Goal: Task Accomplishment & Management: Manage account settings

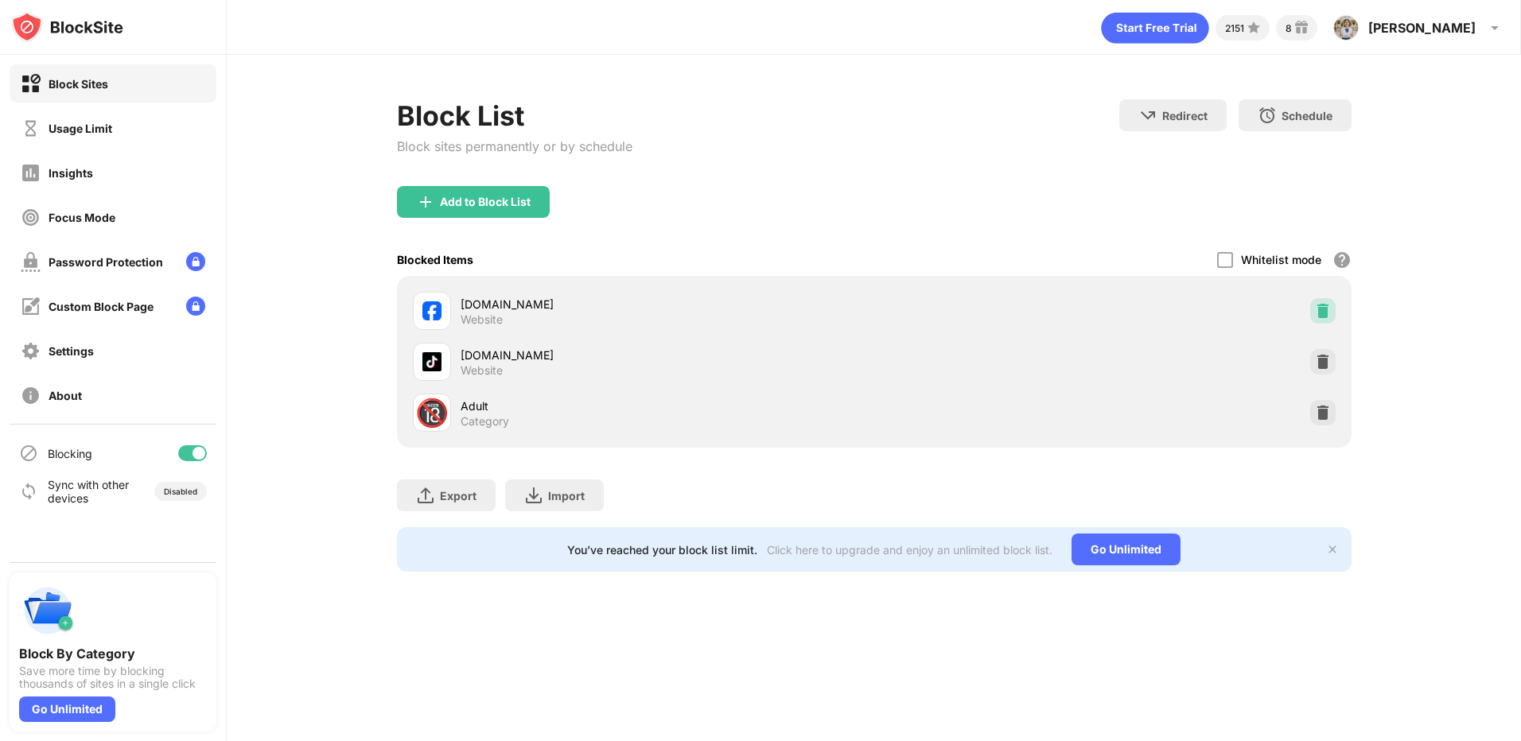
click at [1325, 319] on img at bounding box center [1323, 311] width 16 height 16
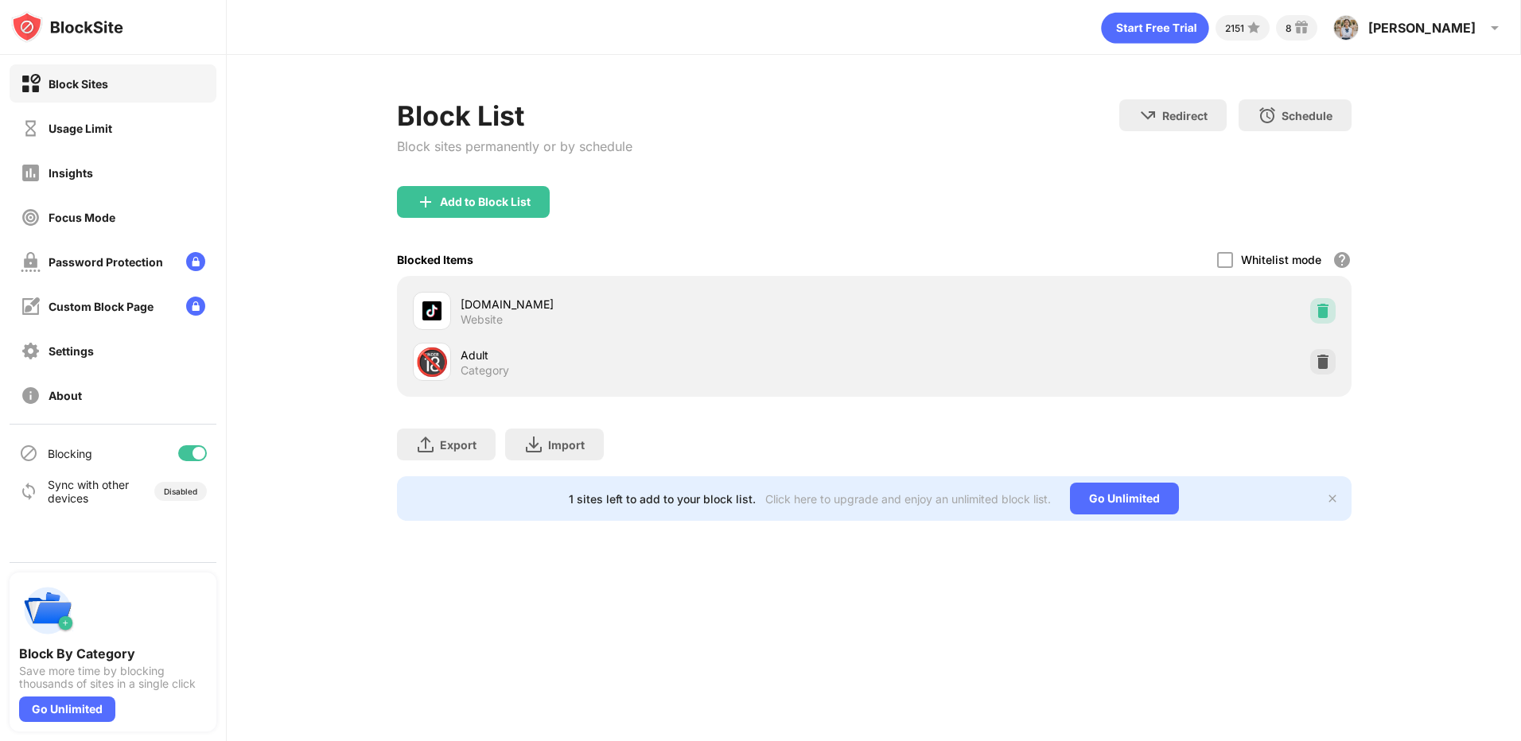
click at [1325, 319] on img at bounding box center [1323, 311] width 16 height 16
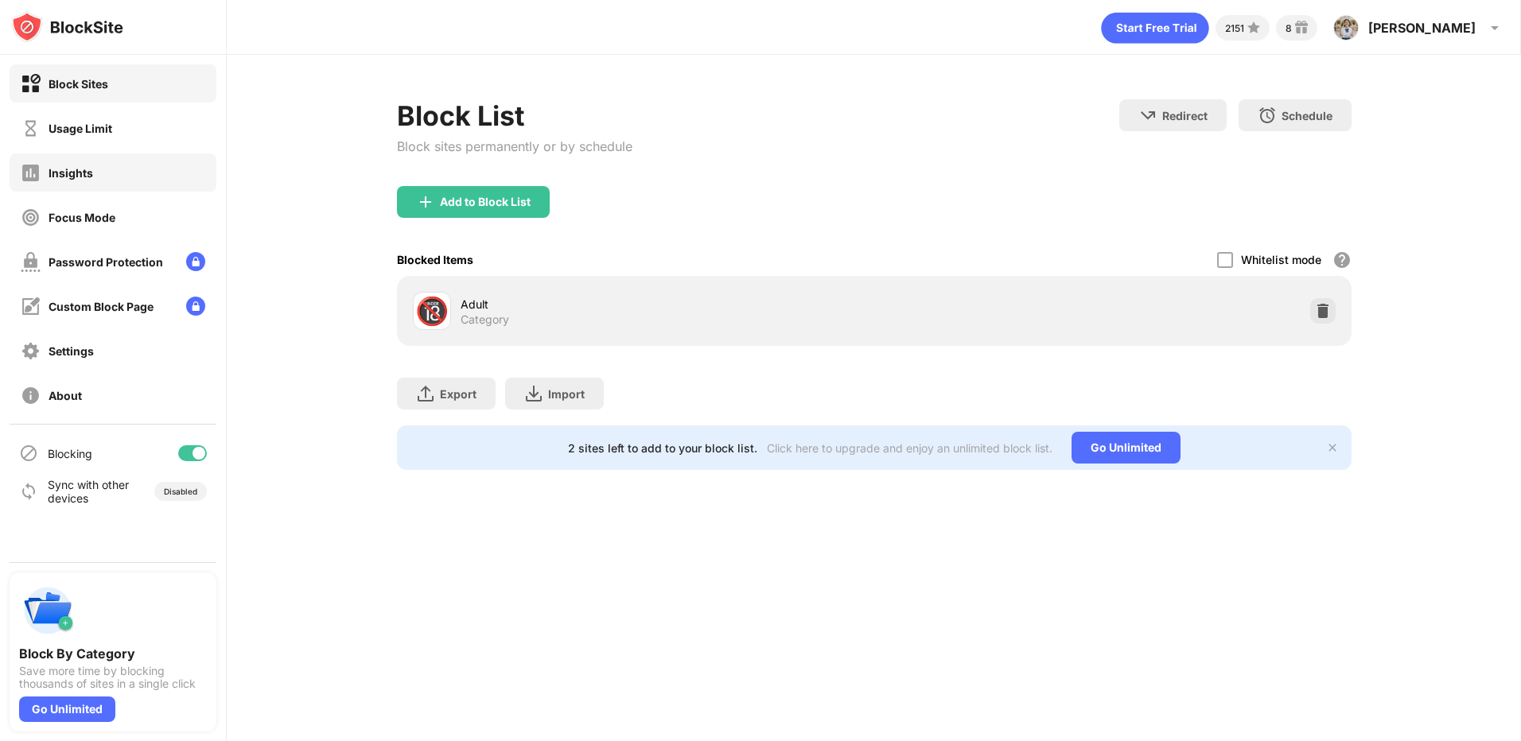
click at [84, 158] on div "Insights" at bounding box center [113, 173] width 207 height 38
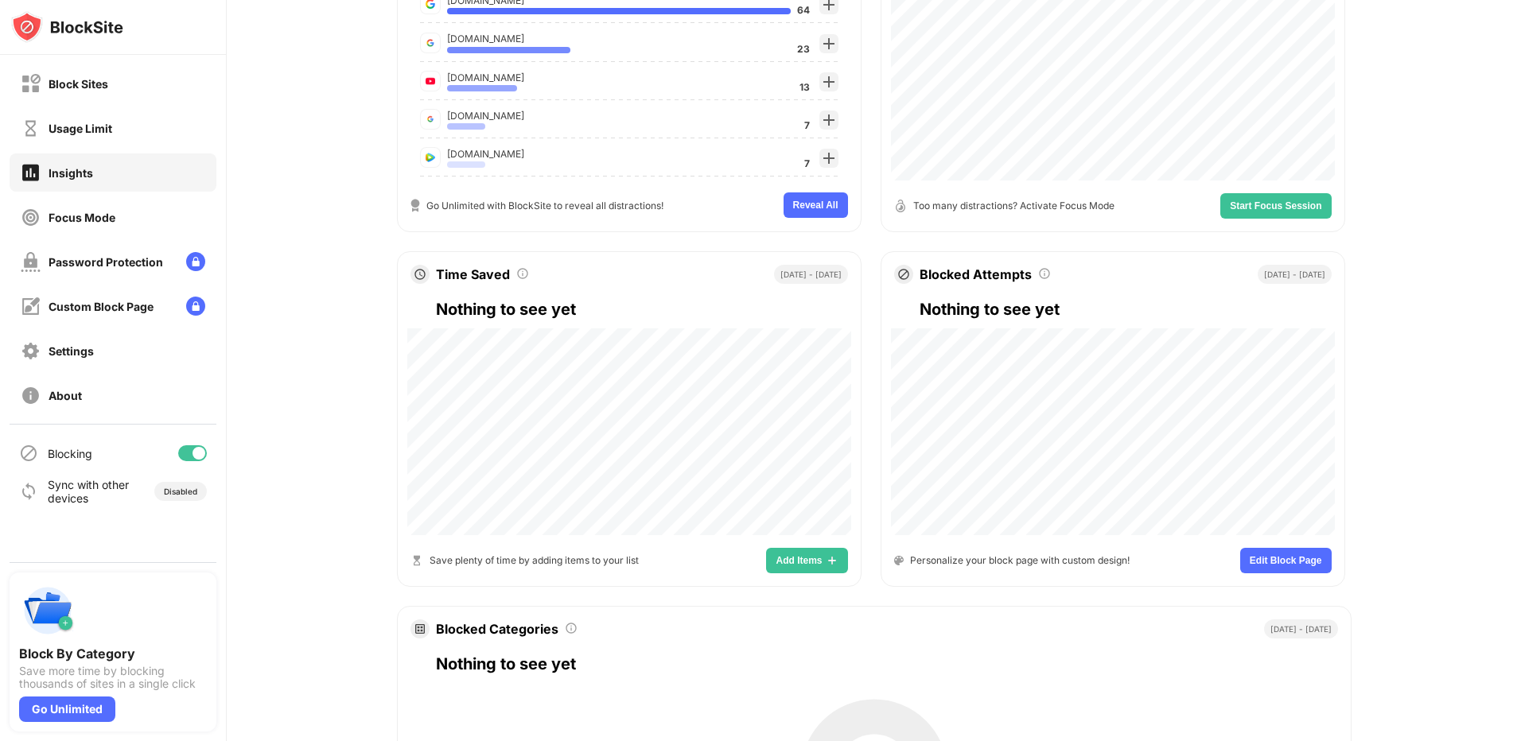
scroll to position [704, 0]
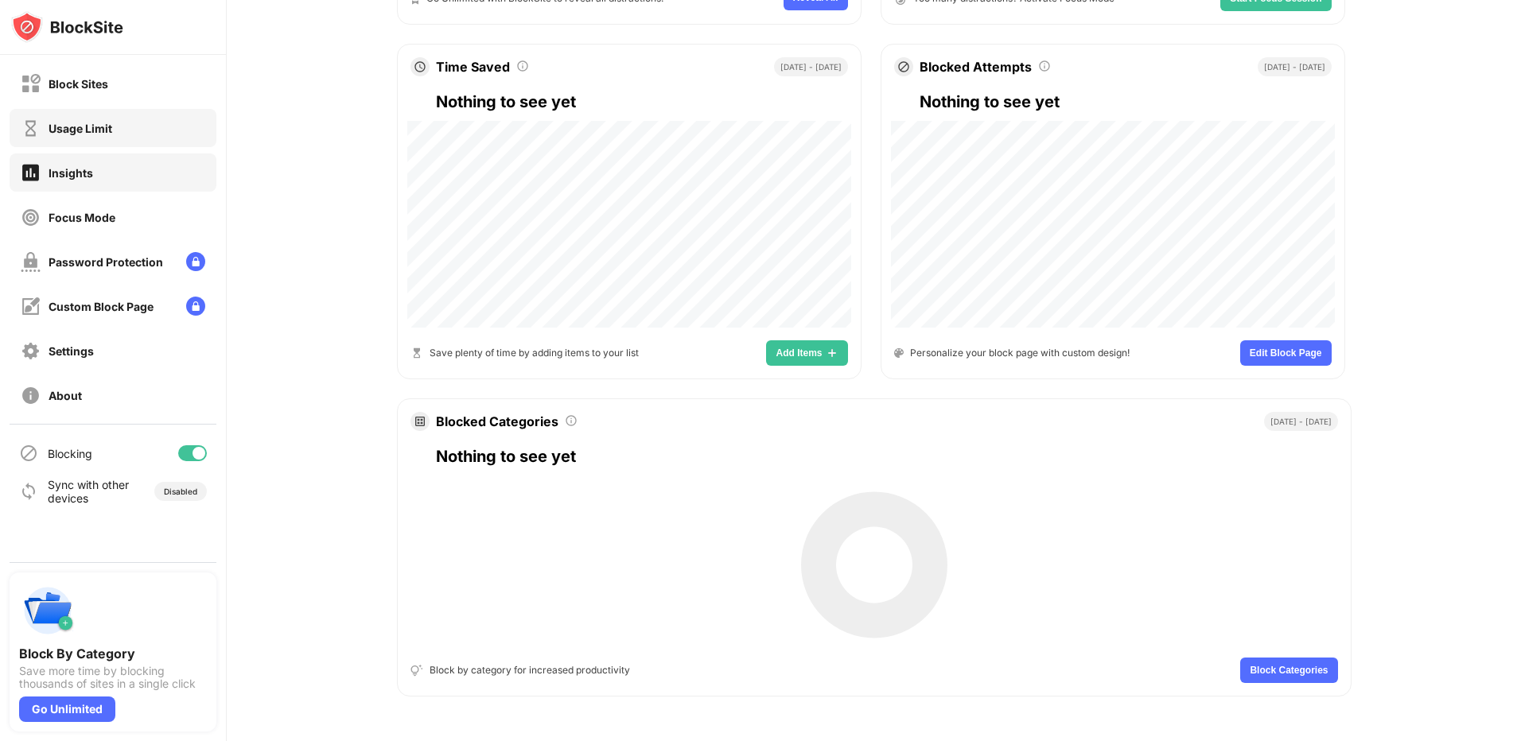
click at [111, 126] on div "Usage Limit" at bounding box center [81, 129] width 64 height 14
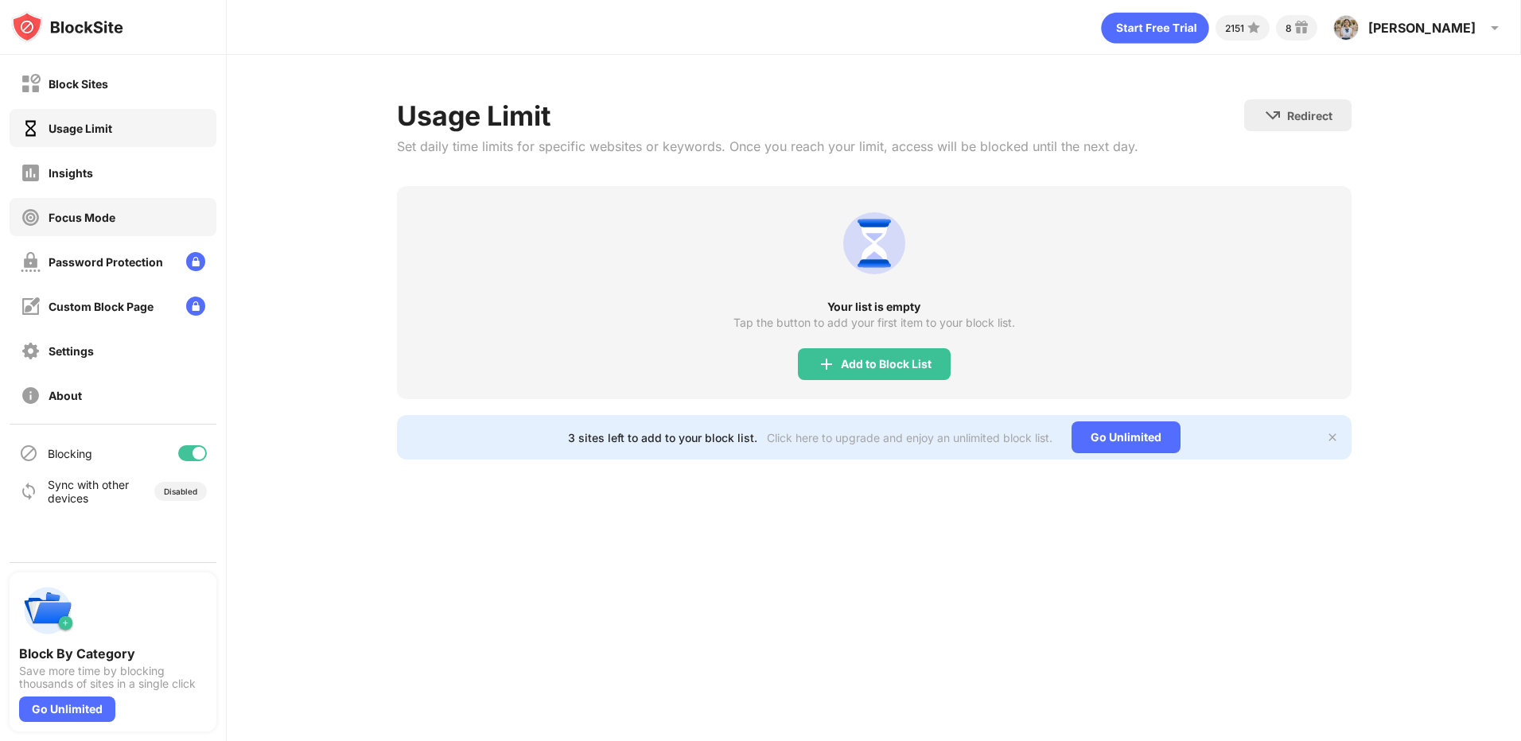
click at [107, 211] on div "Focus Mode" at bounding box center [82, 218] width 67 height 14
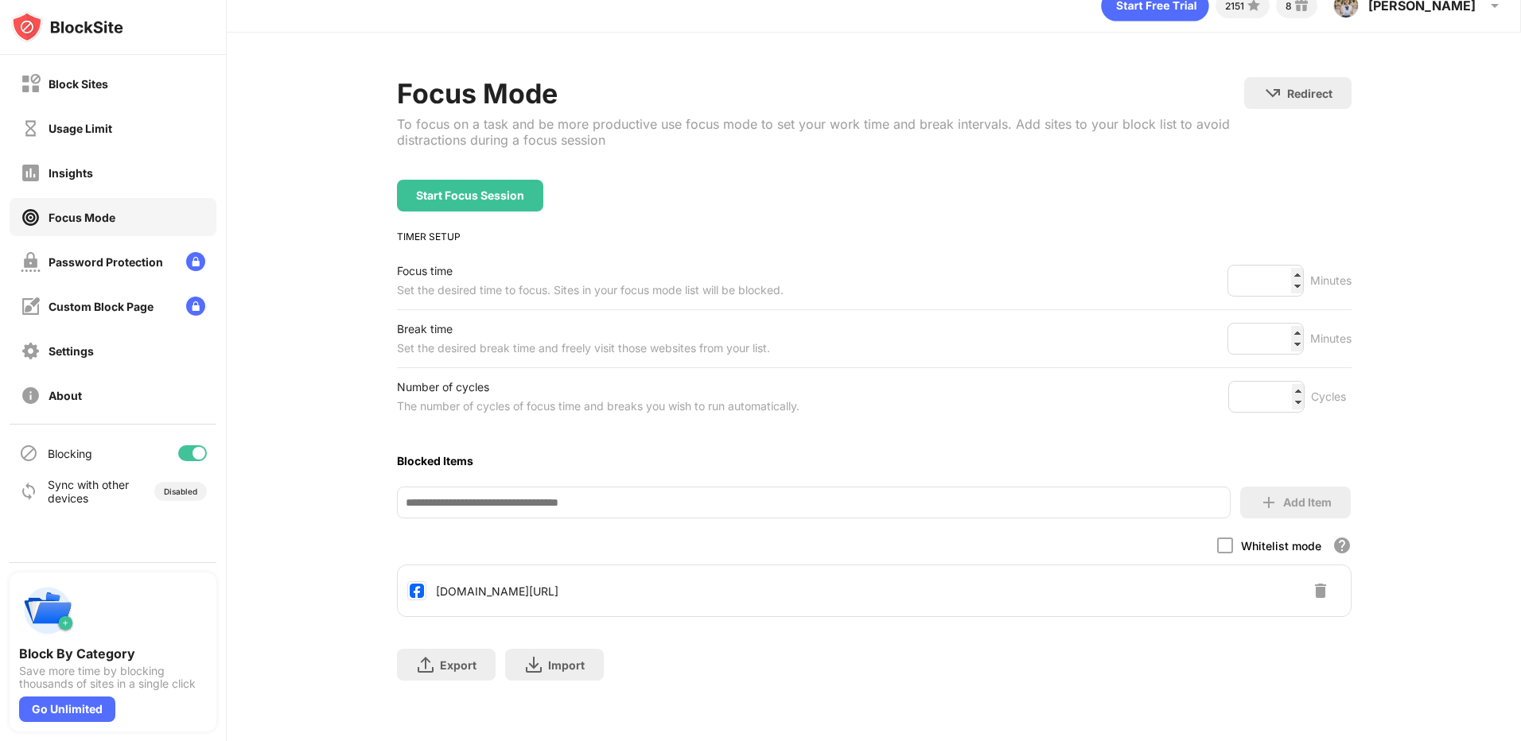
scroll to position [118, 0]
click at [1311, 582] on img at bounding box center [1320, 591] width 19 height 19
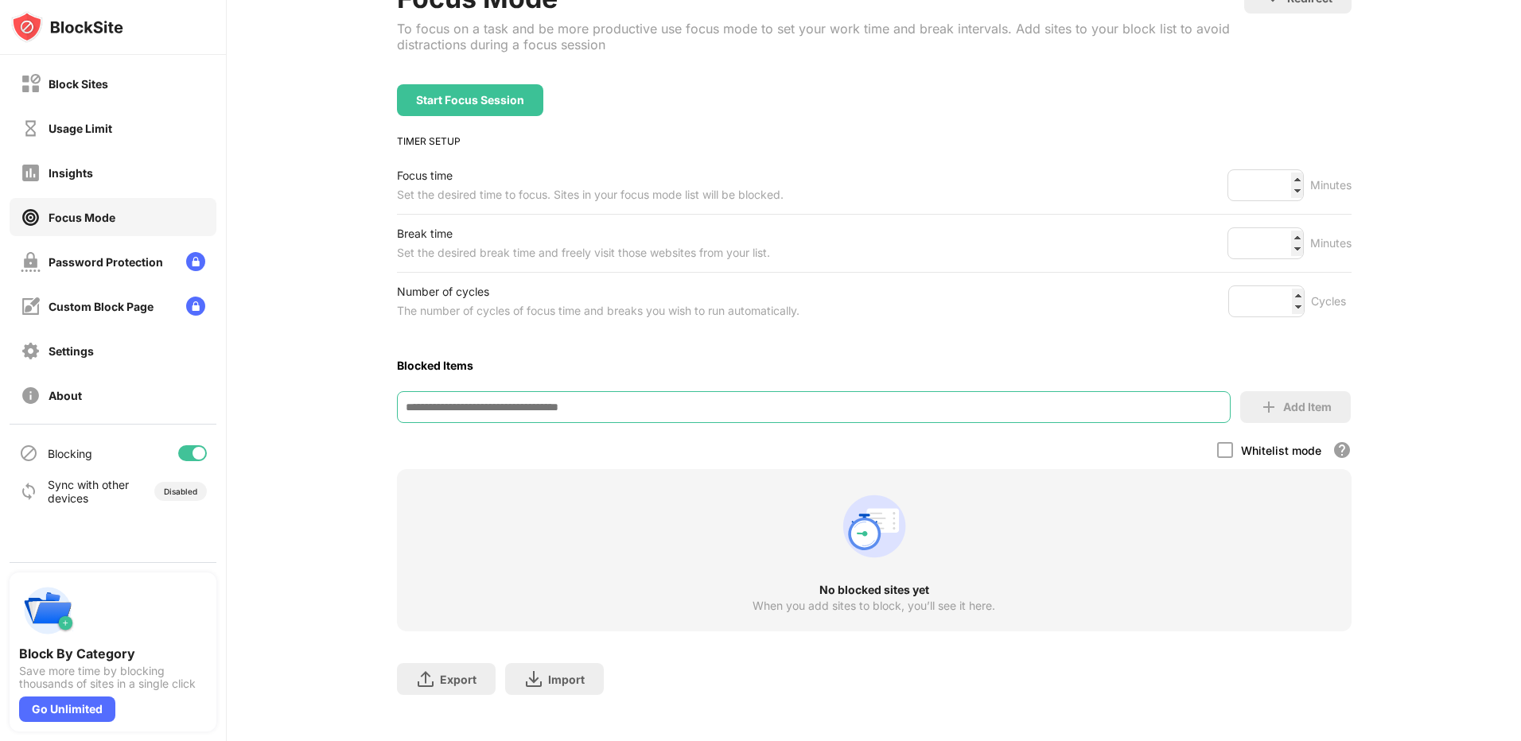
click at [449, 423] on input at bounding box center [814, 407] width 834 height 32
click at [1114, 423] on input "**********" at bounding box center [814, 407] width 834 height 32
type input "**********"
